Goal: Information Seeking & Learning: Learn about a topic

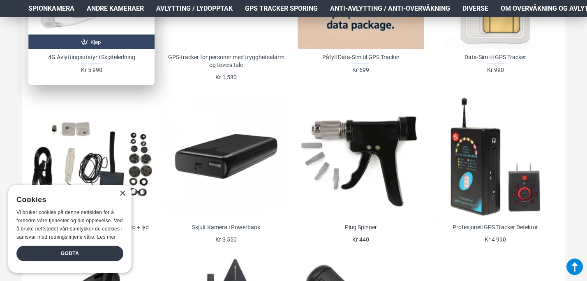
scroll to position [478, 0]
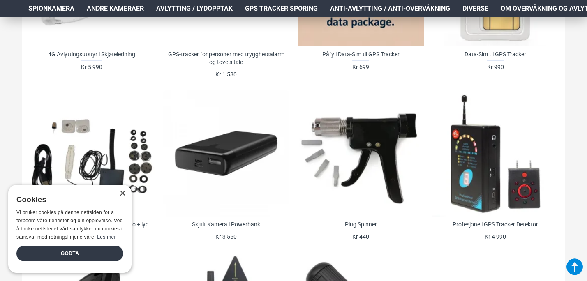
click at [125, 193] on div "× Cookies Vi bruker cookies på denne nettsiden for å forbedre våre tjenester og…" at bounding box center [69, 229] width 123 height 88
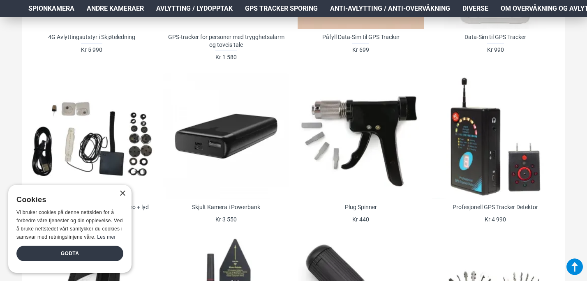
scroll to position [497, 0]
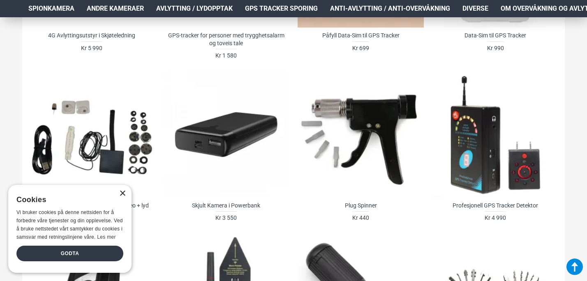
click at [121, 194] on div "×" at bounding box center [122, 194] width 6 height 6
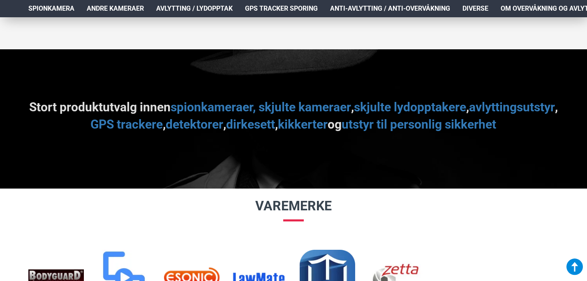
scroll to position [885, 0]
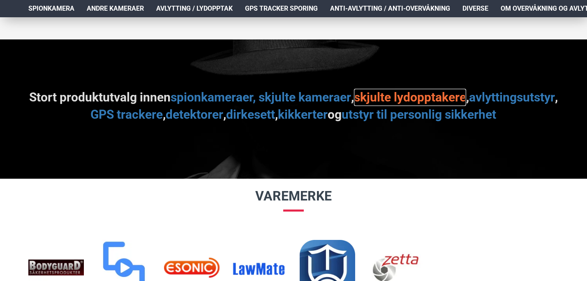
click at [388, 101] on link "skjulte lydopptakere" at bounding box center [410, 97] width 112 height 17
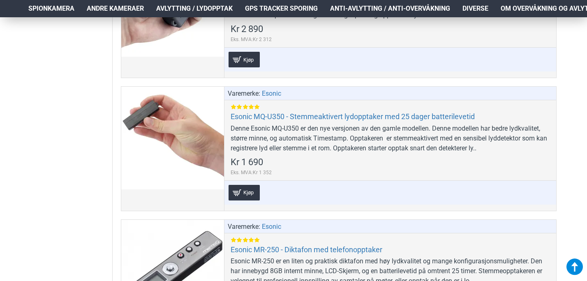
scroll to position [849, 0]
